Goal: Information Seeking & Learning: Learn about a topic

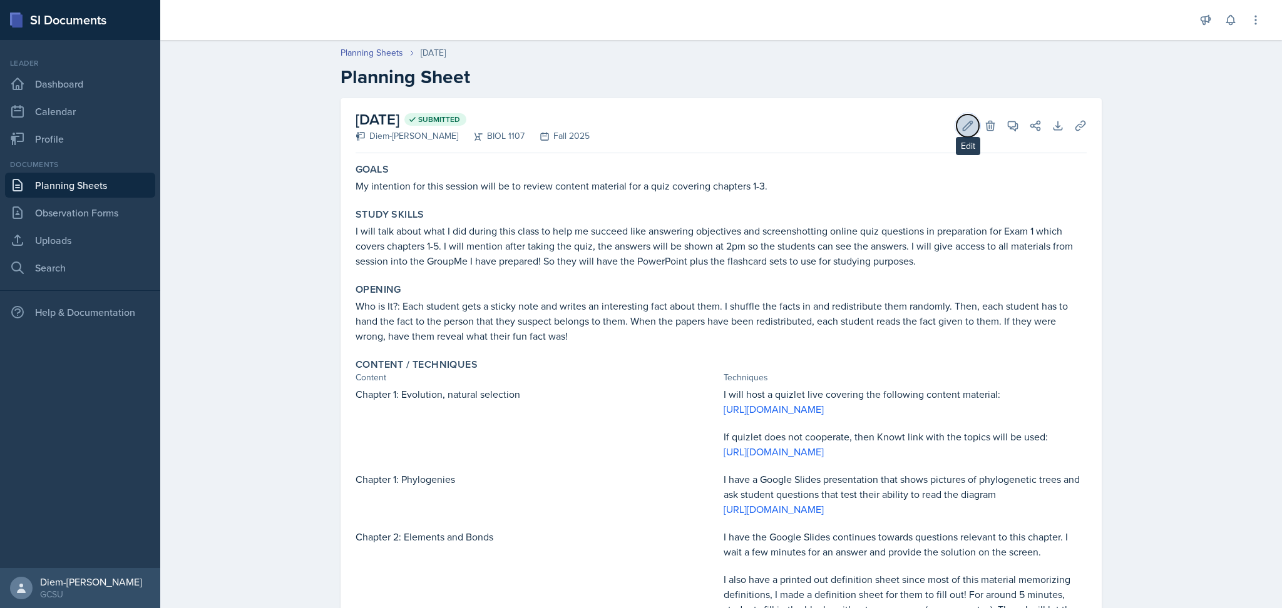
click at [961, 121] on icon at bounding box center [967, 126] width 13 height 13
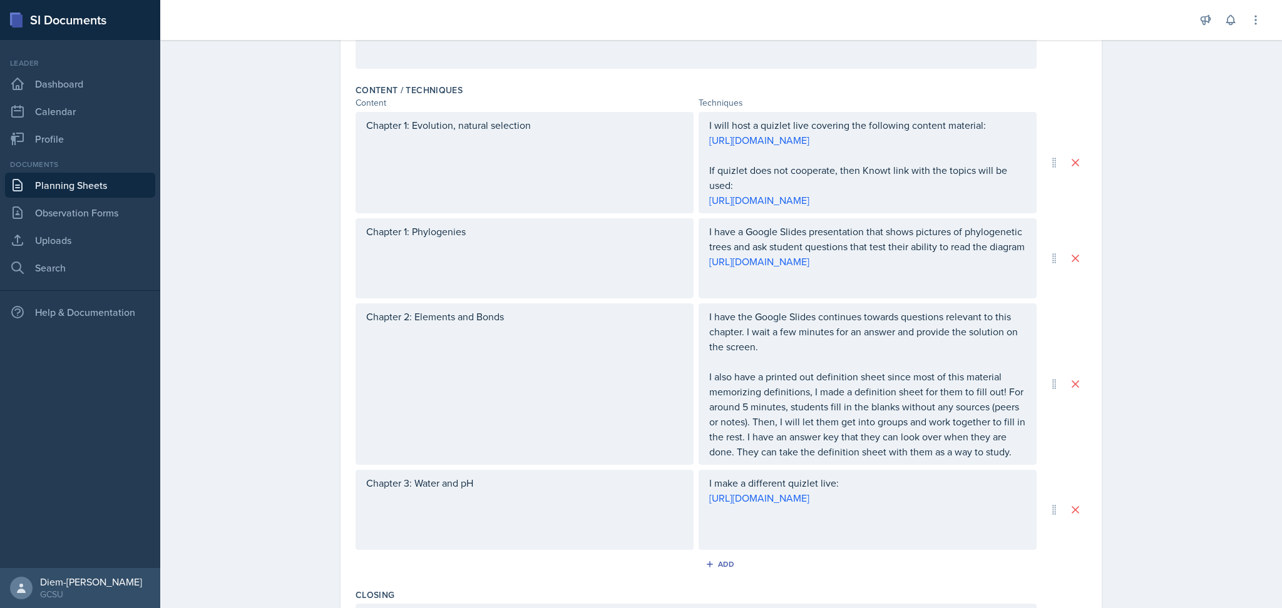
scroll to position [380, 0]
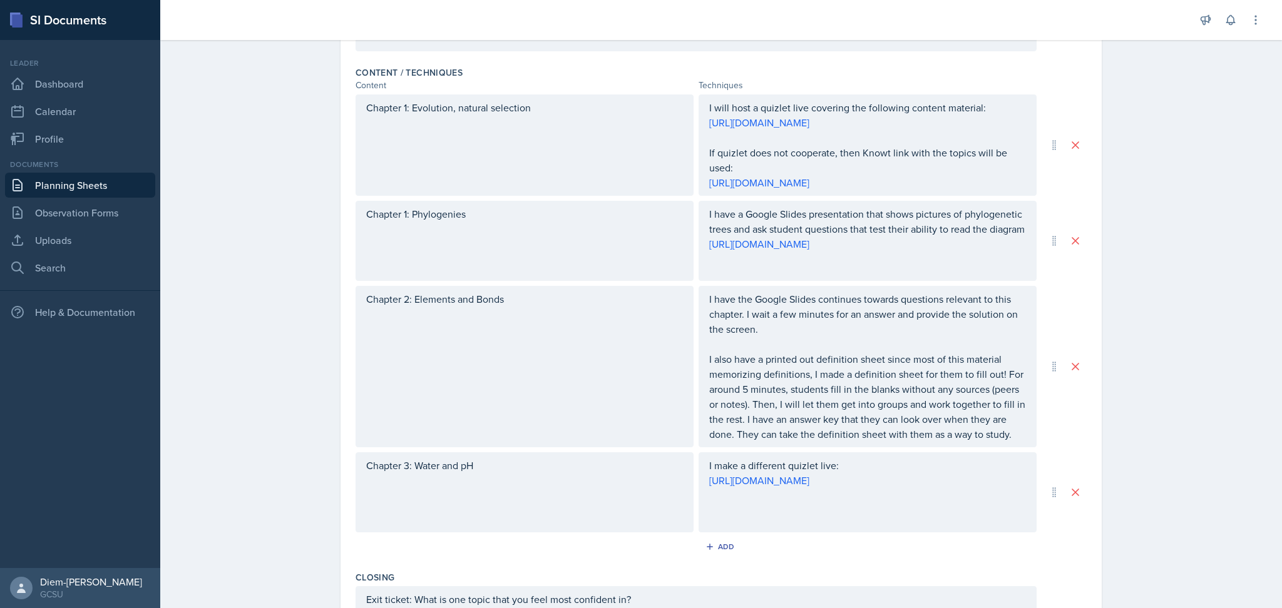
click at [1006, 442] on p "I also have a printed out definition sheet since most of this material memorizi…" at bounding box center [867, 397] width 317 height 90
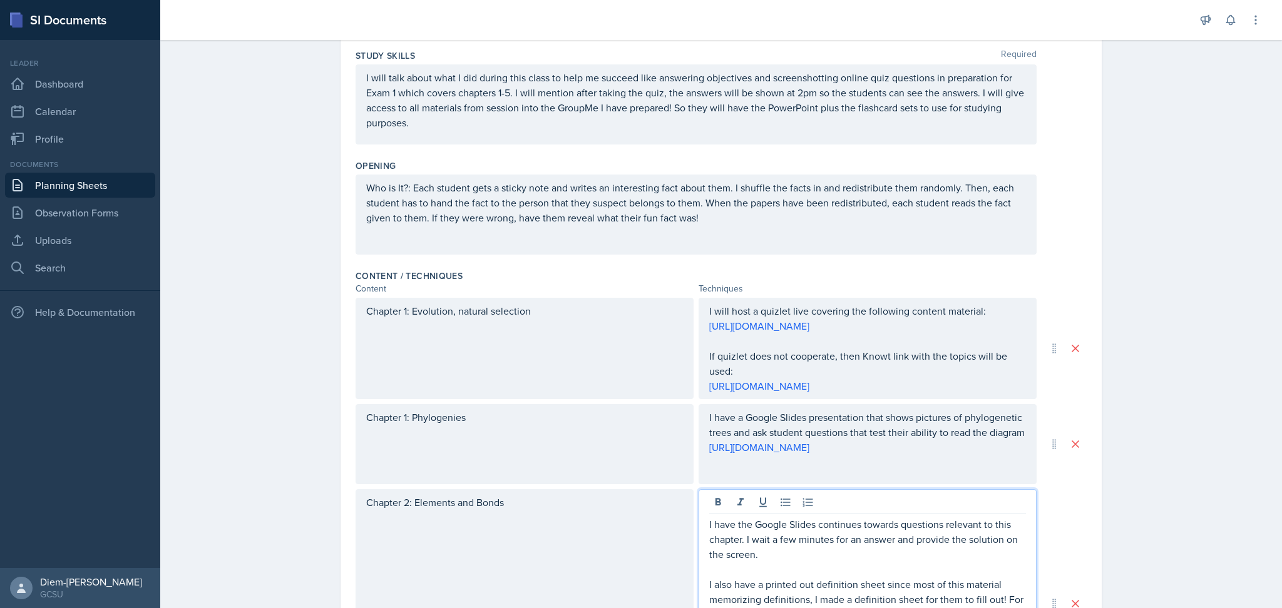
scroll to position [0, 0]
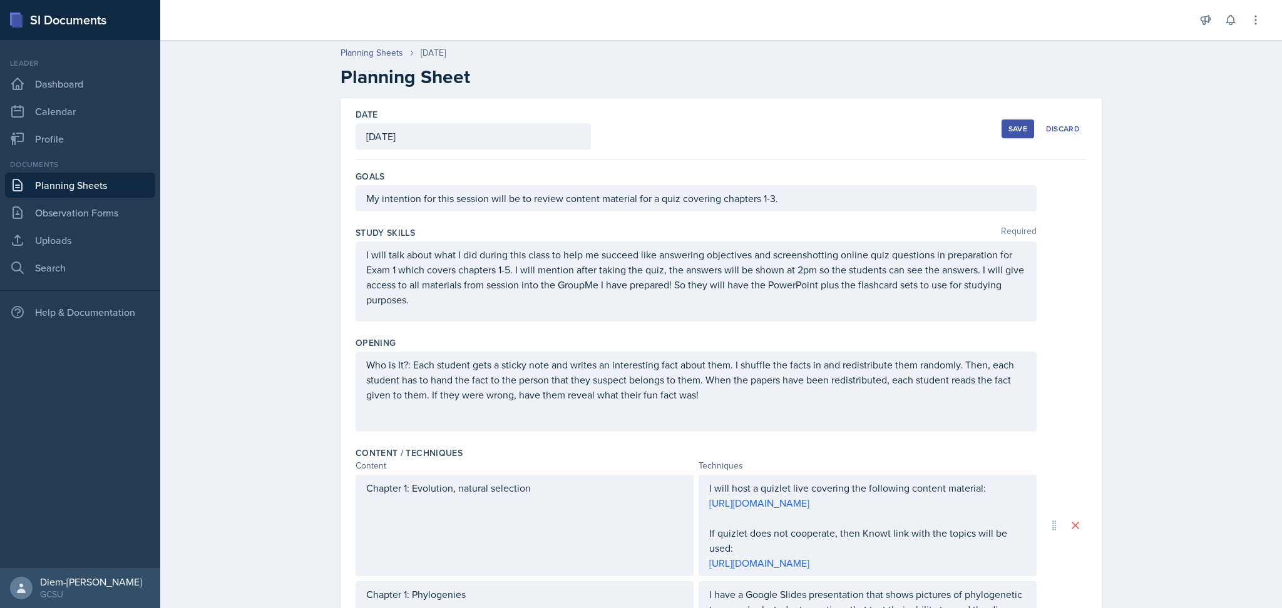
click at [1008, 130] on div "Save" at bounding box center [1017, 129] width 19 height 10
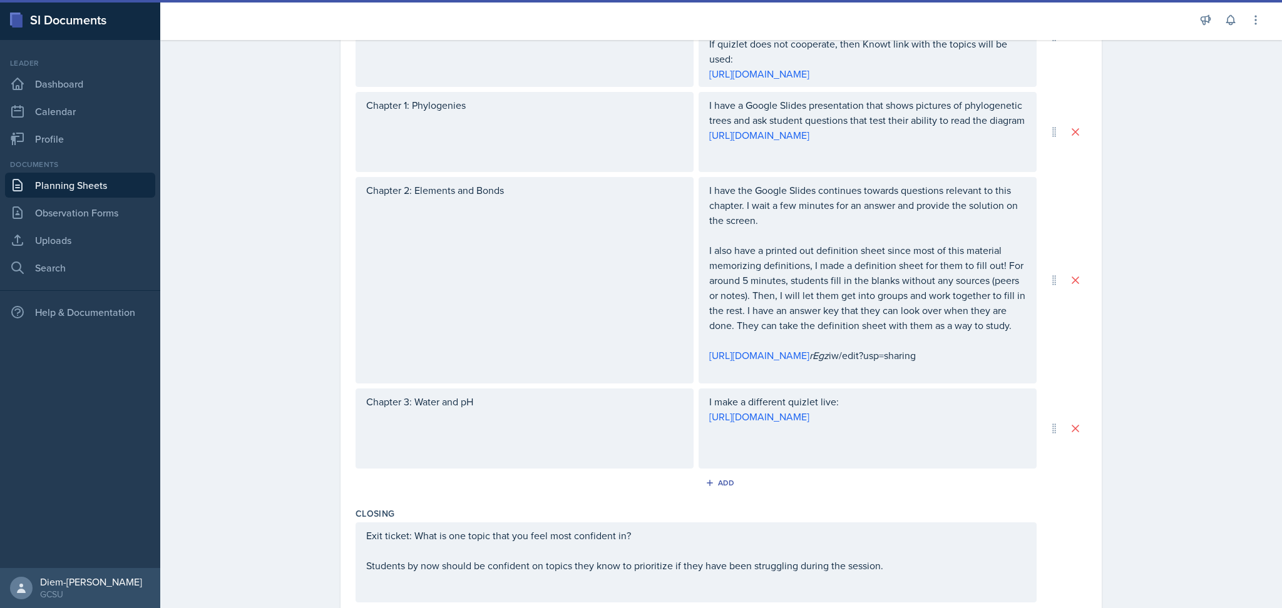
scroll to position [361, 0]
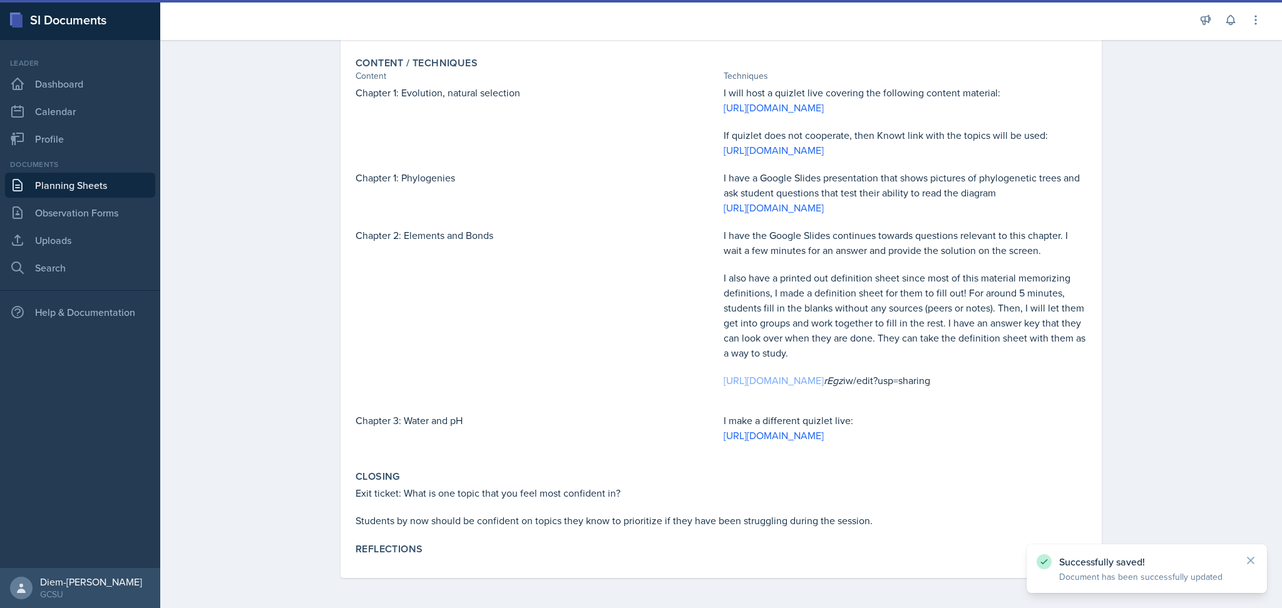
click at [775, 374] on link "[URL][DOMAIN_NAME]" at bounding box center [773, 381] width 100 height 14
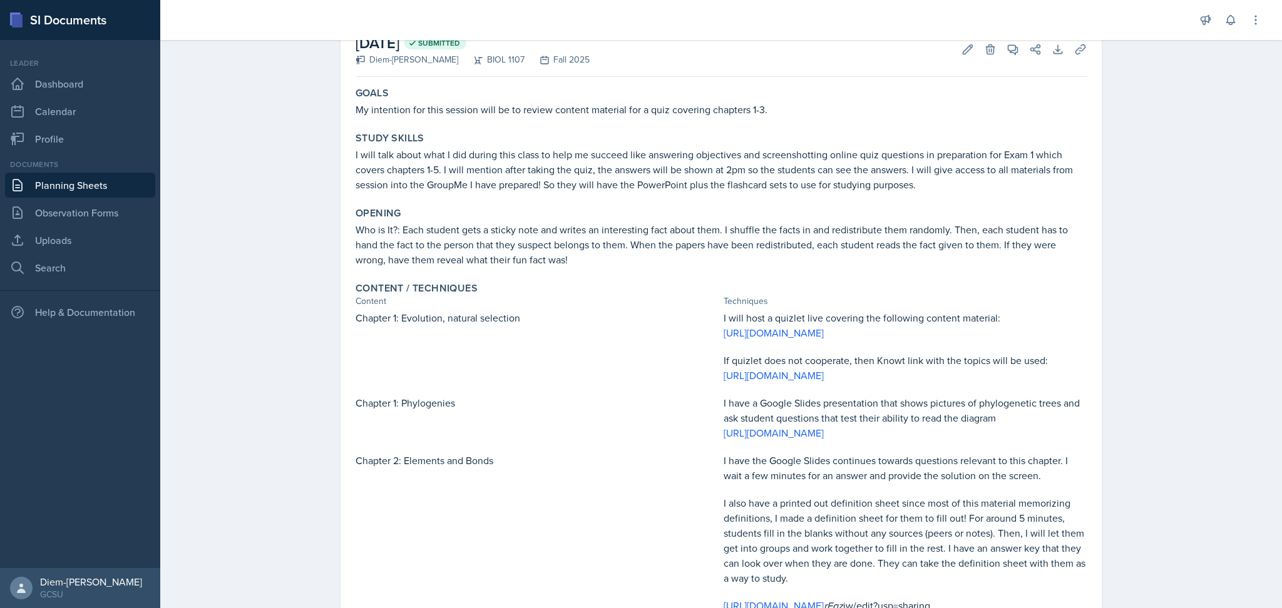
scroll to position [74, 0]
click at [963, 51] on icon at bounding box center [967, 51] width 9 height 9
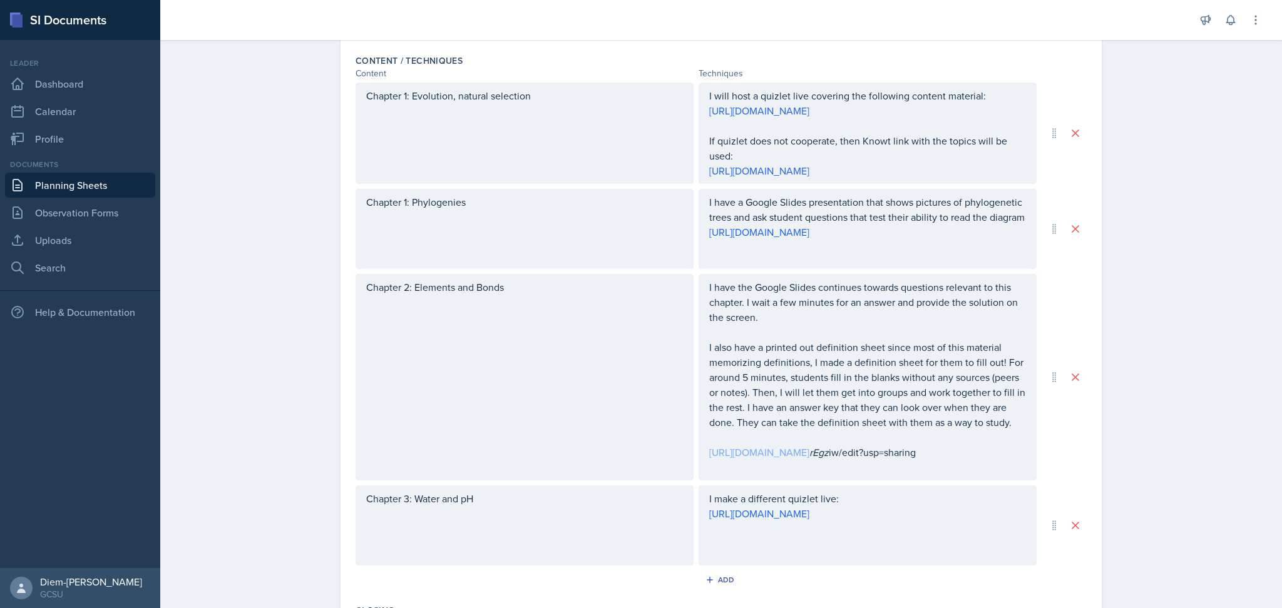
scroll to position [414, 0]
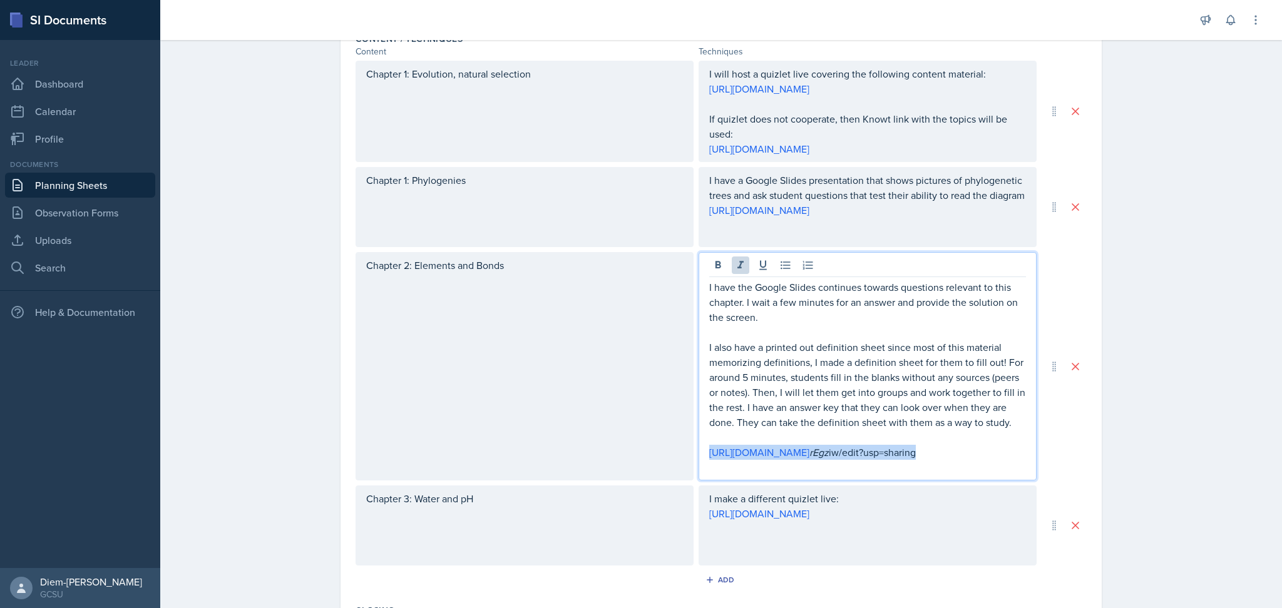
drag, startPoint x: 872, startPoint y: 491, endPoint x: 678, endPoint y: 469, distance: 195.3
click at [678, 469] on div "Chapter 2: Elements and Bonds I have the Google Slides continues towards questi…" at bounding box center [695, 366] width 681 height 228
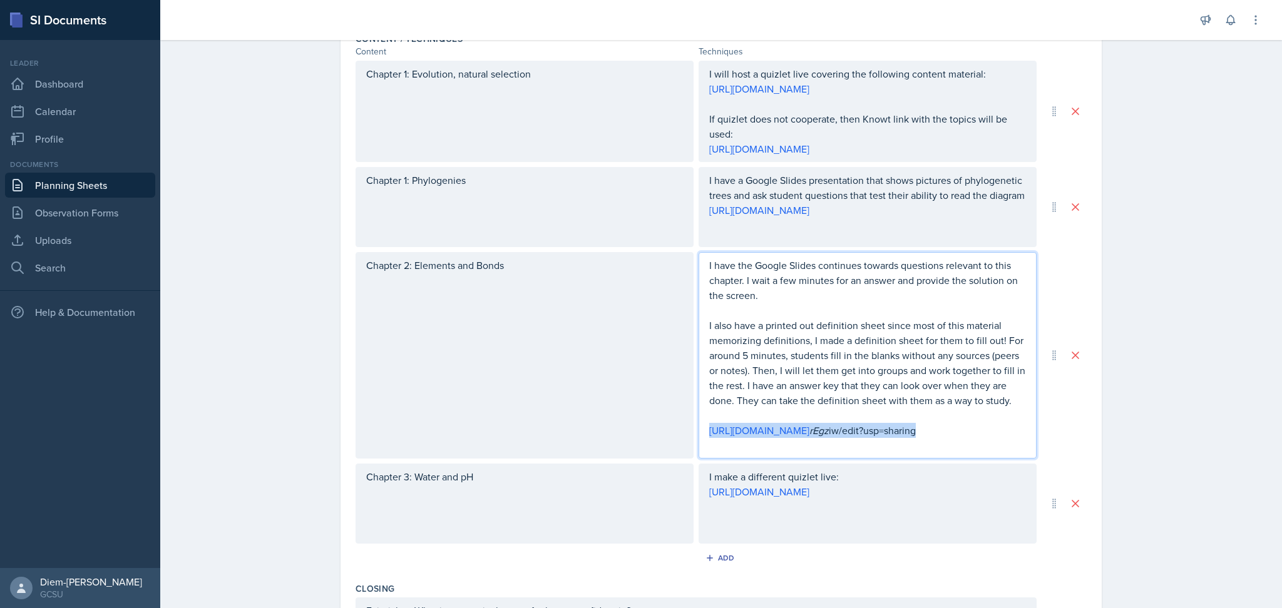
scroll to position [392, 0]
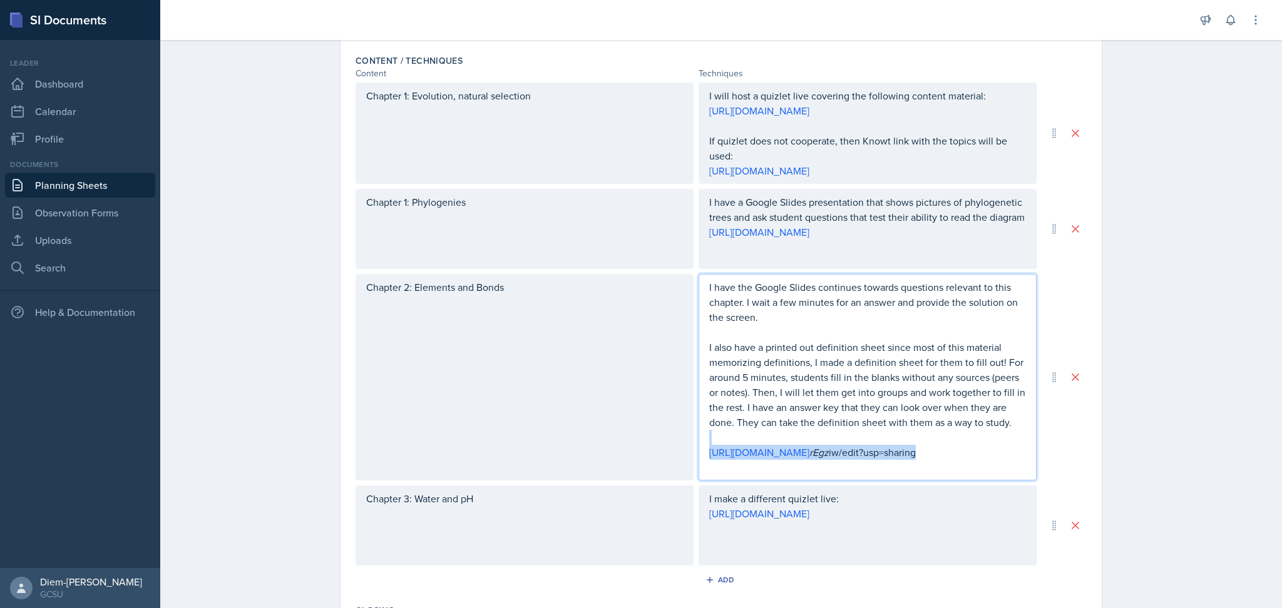
drag, startPoint x: 887, startPoint y: 492, endPoint x: 692, endPoint y: 466, distance: 196.4
click at [698, 466] on div "I have the Google Slides continues towards questions relevant to this chapter. …" at bounding box center [867, 377] width 338 height 207
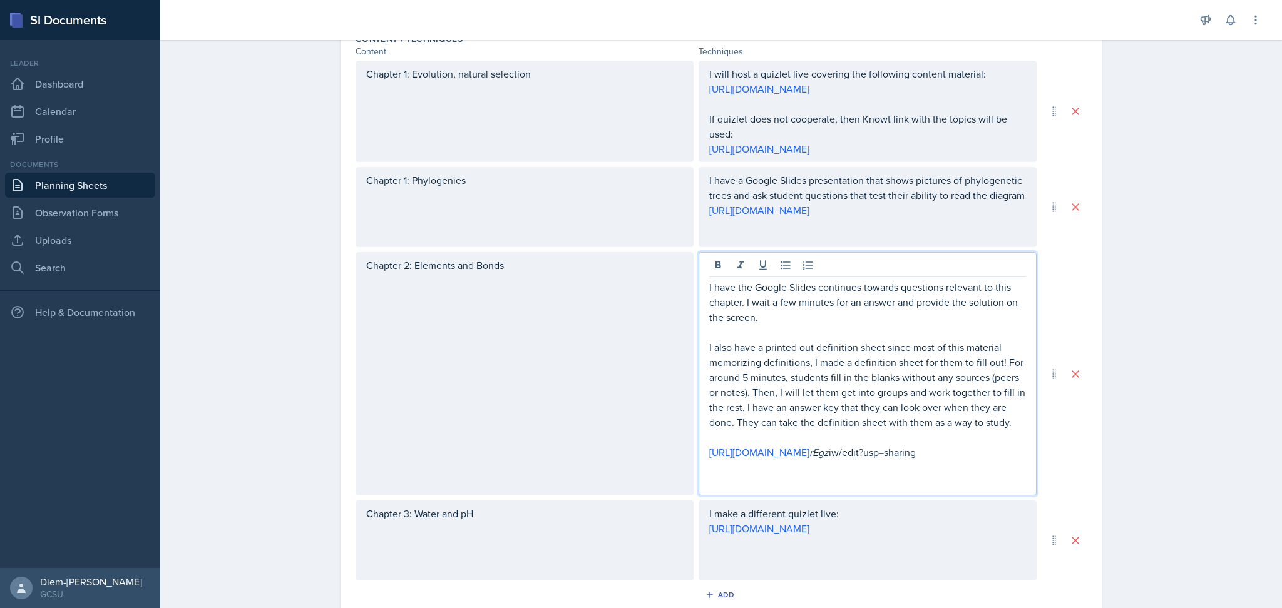
scroll to position [0, 0]
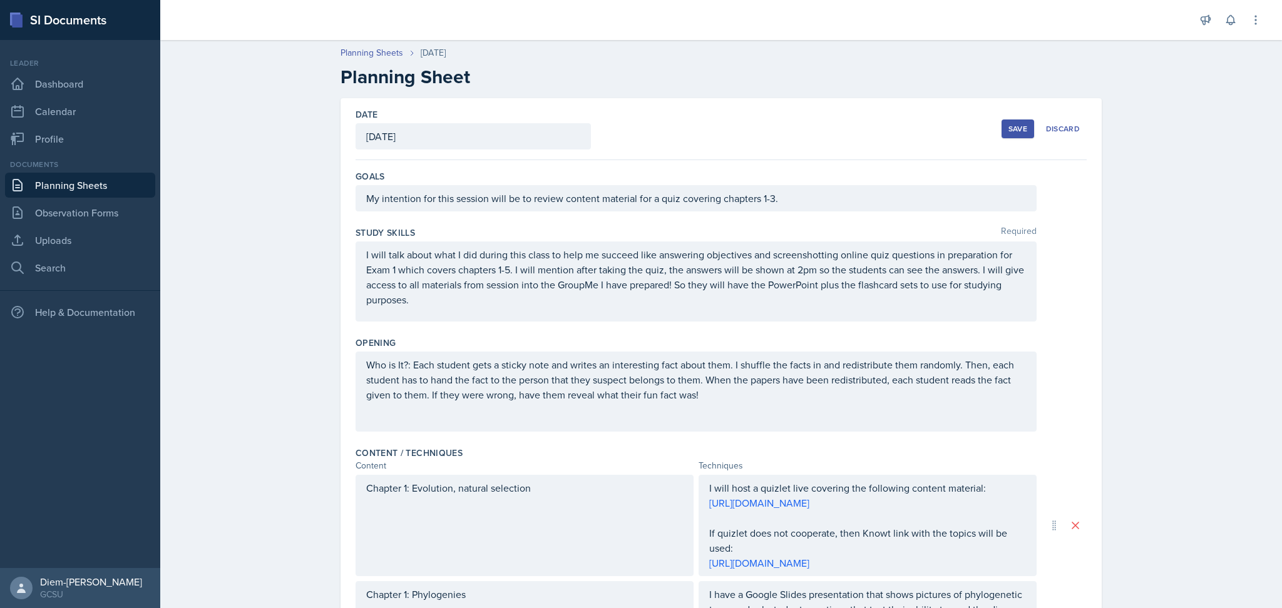
click at [1001, 126] on button "Save" at bounding box center [1017, 129] width 33 height 19
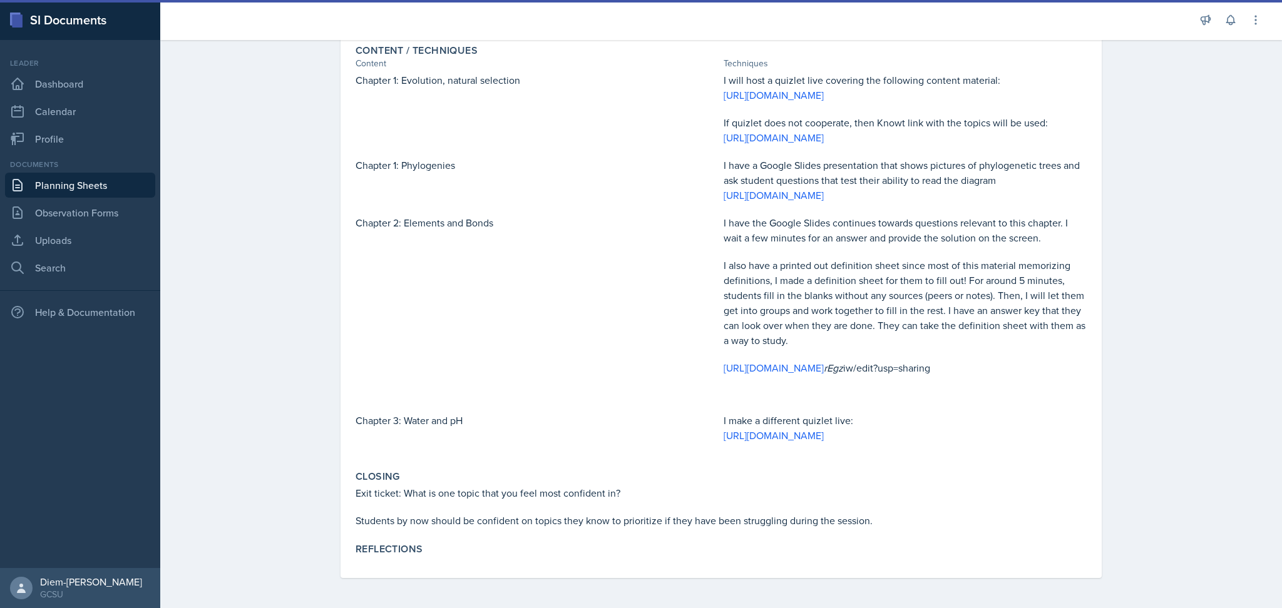
scroll to position [374, 0]
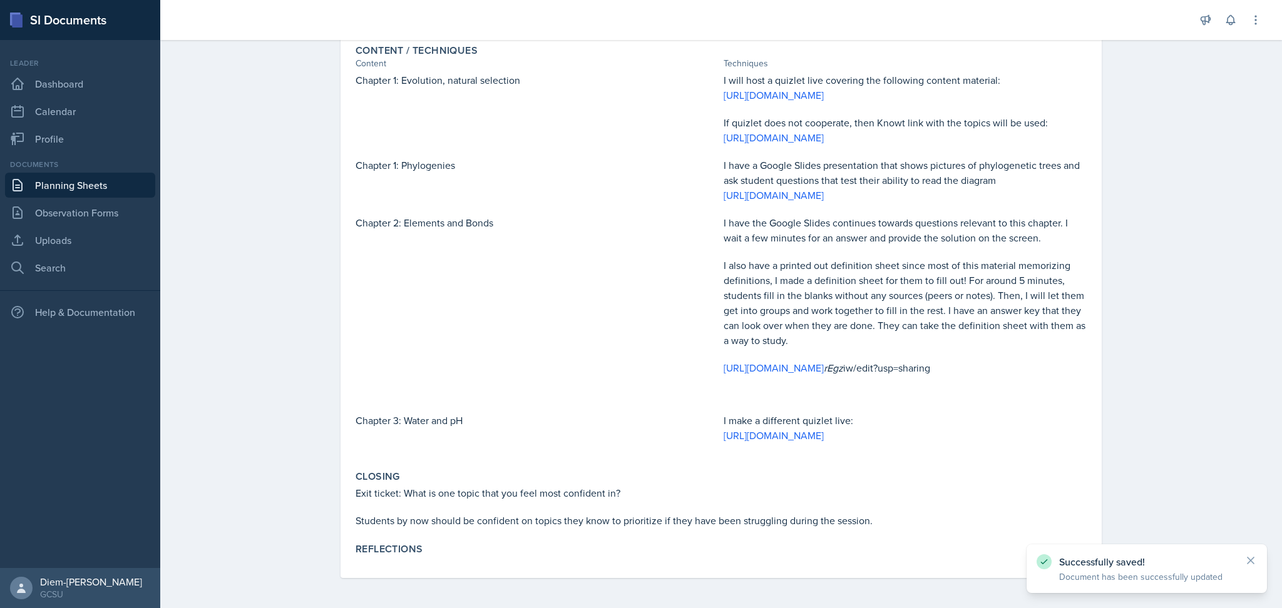
click at [812, 348] on p at bounding box center [904, 354] width 363 height 13
click at [805, 361] on link "[URL][DOMAIN_NAME]" at bounding box center [773, 368] width 100 height 14
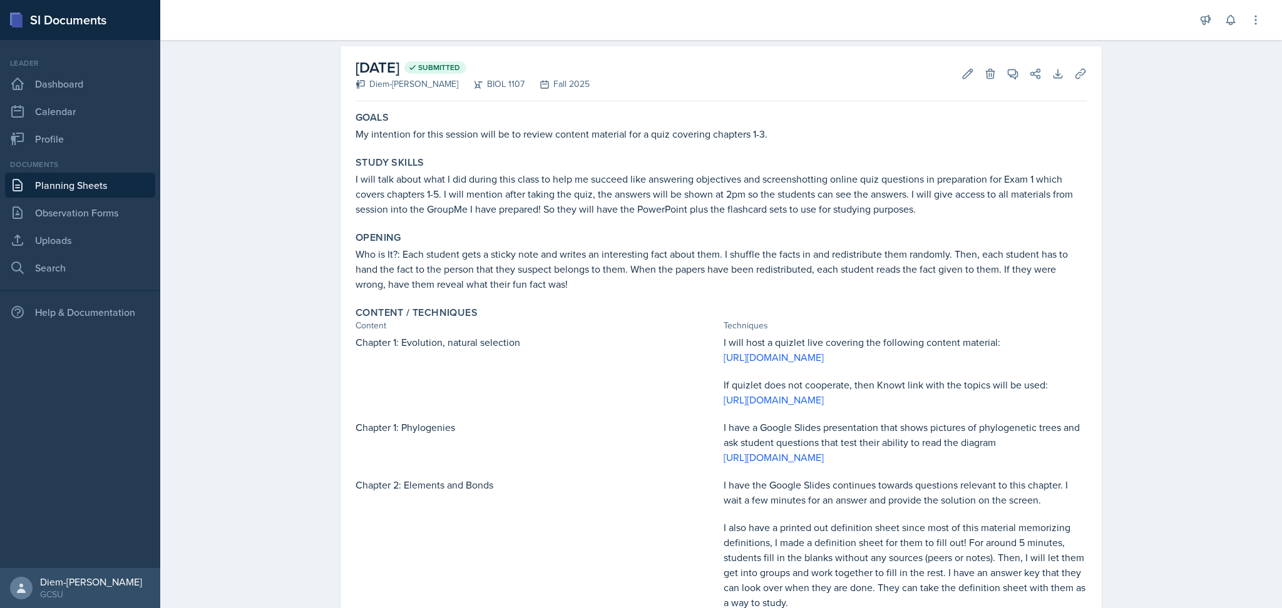
scroll to position [0, 0]
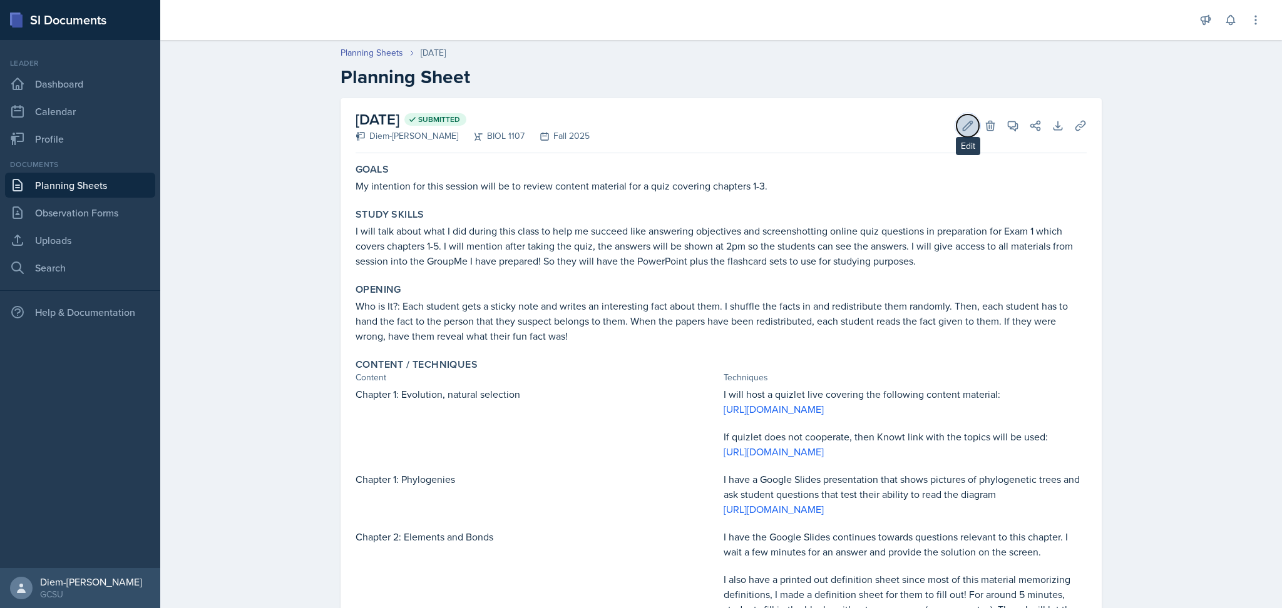
click at [961, 122] on icon at bounding box center [967, 126] width 13 height 13
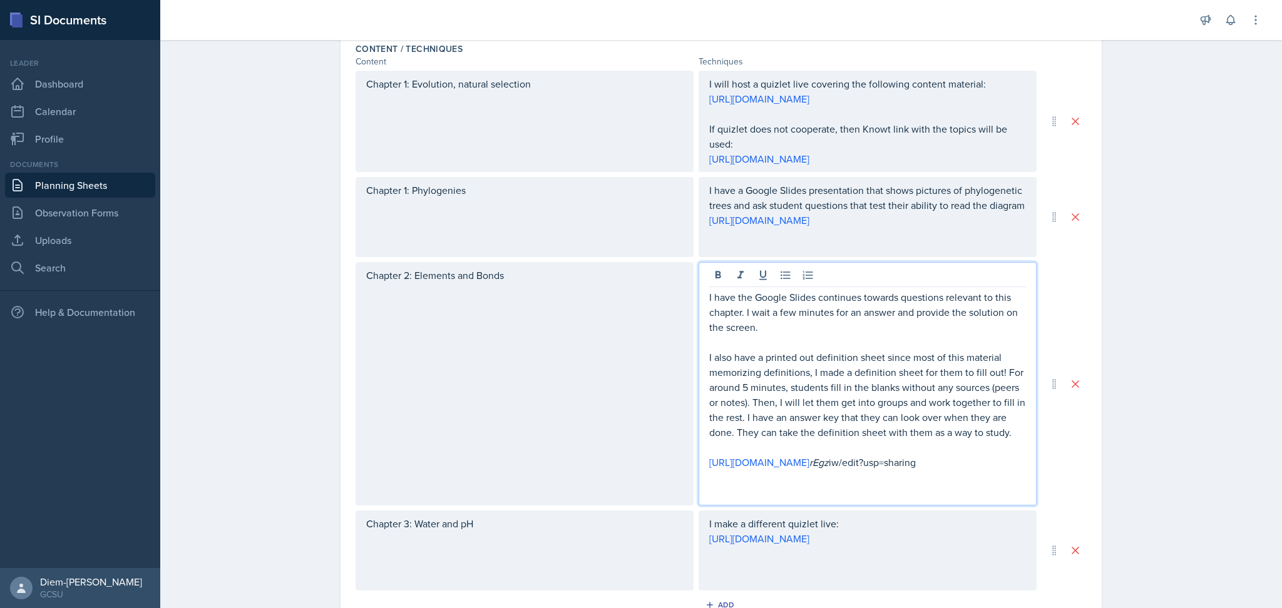
scroll to position [426, 0]
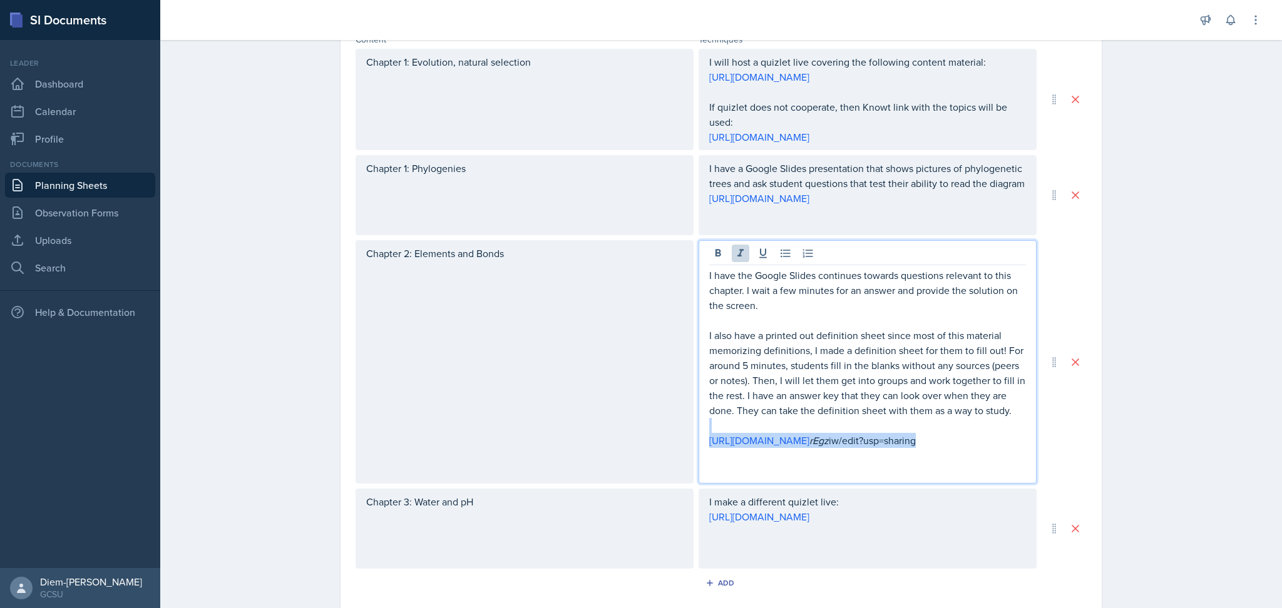
drag, startPoint x: 921, startPoint y: 483, endPoint x: 709, endPoint y: 448, distance: 215.0
click at [709, 448] on div "I have the Google Slides continues towards questions relevant to this chapter. …" at bounding box center [867, 373] width 317 height 210
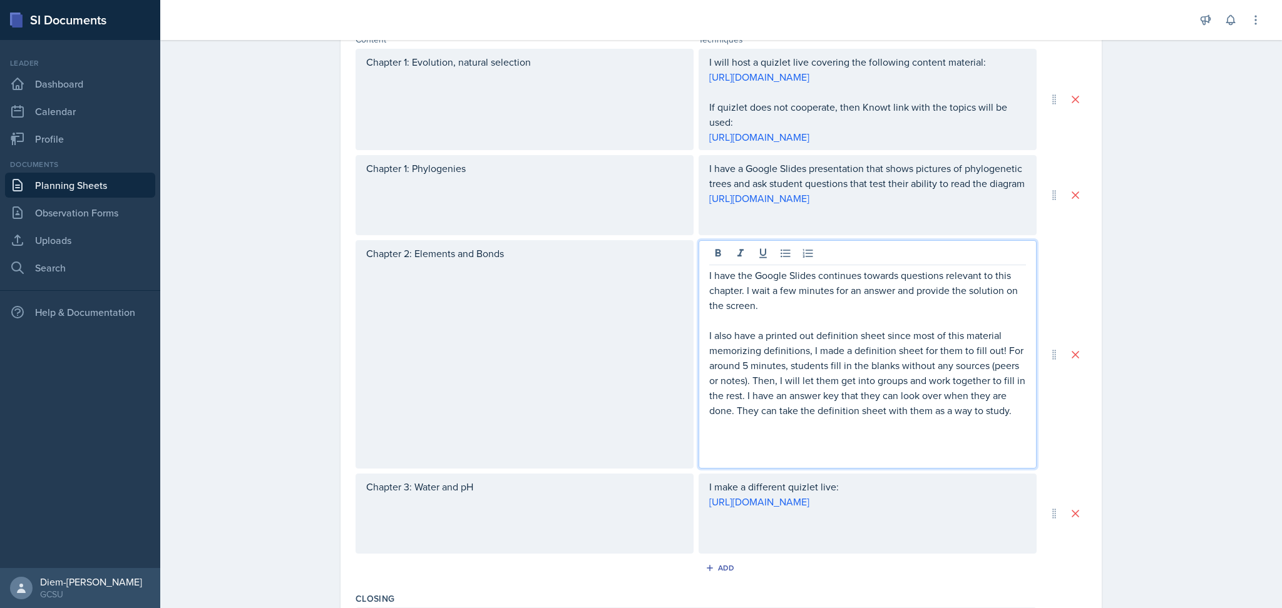
click at [839, 448] on p at bounding box center [867, 440] width 317 height 15
drag, startPoint x: 872, startPoint y: 482, endPoint x: 677, endPoint y: 448, distance: 197.6
click at [677, 448] on div "Chapter 2: Elements and Bonds I have the Google Slides continues towards questi…" at bounding box center [695, 354] width 681 height 228
